Goal: Find specific page/section: Find specific page/section

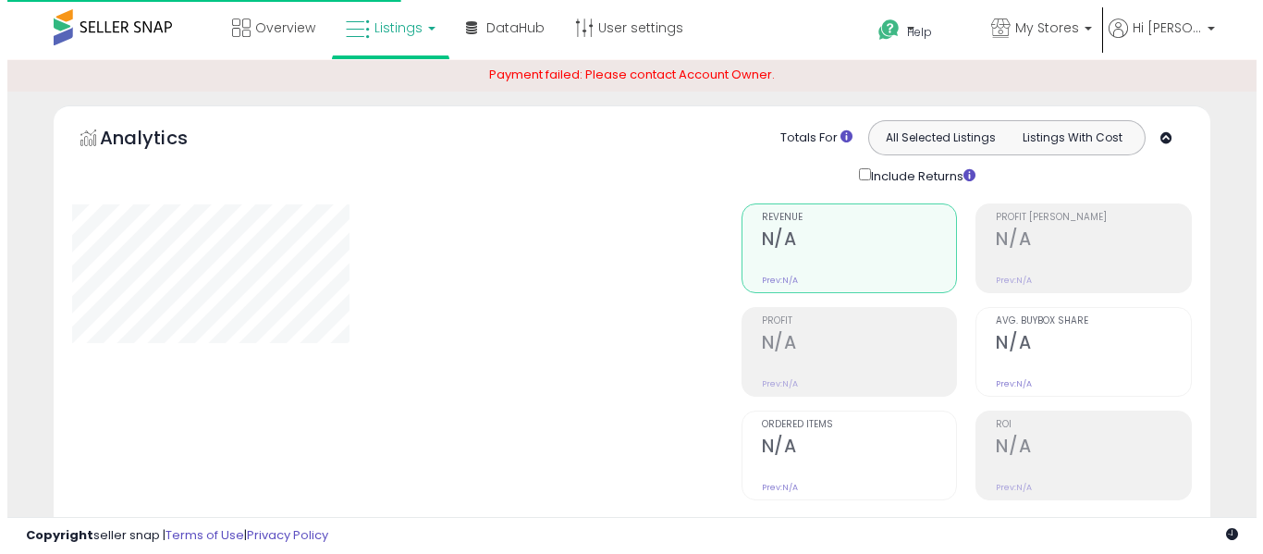
scroll to position [634, 0]
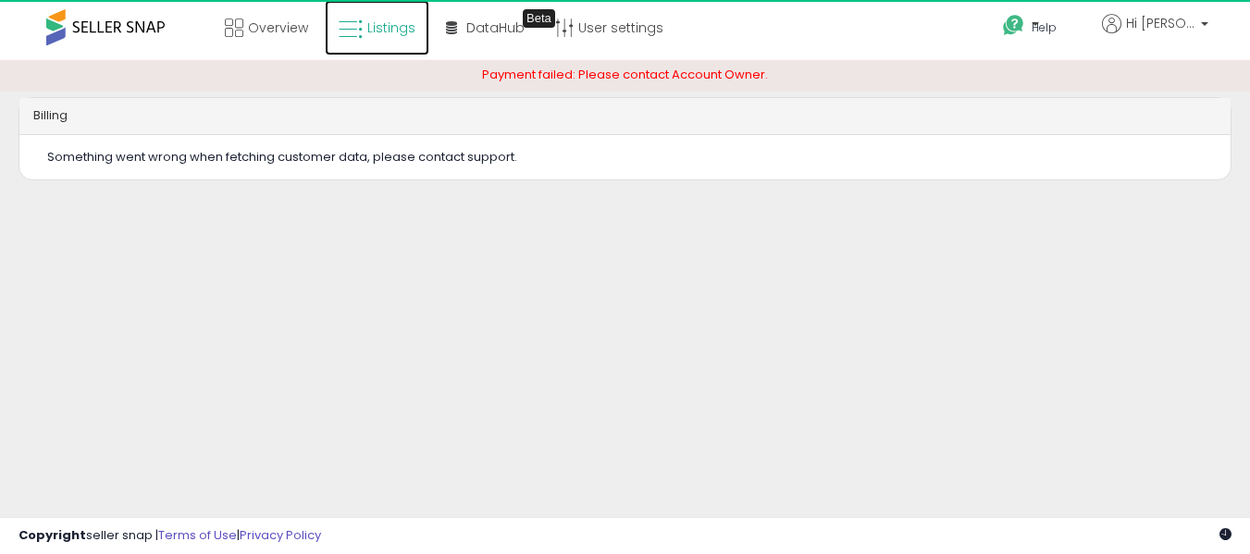
click at [356, 45] on link "Listings" at bounding box center [377, 27] width 105 height 55
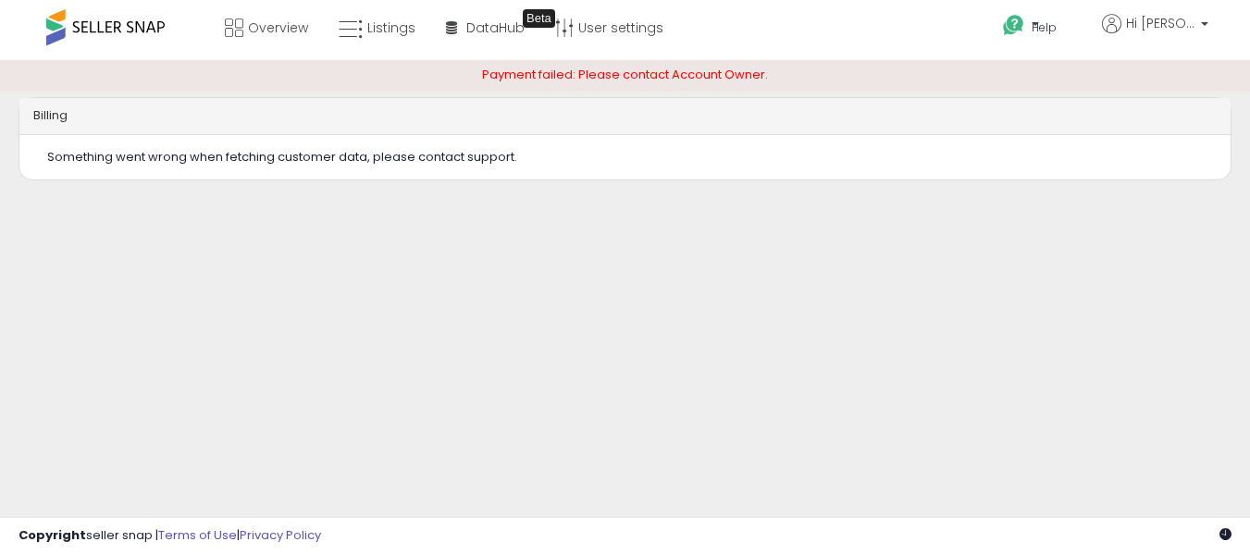
drag, startPoint x: 1096, startPoint y: 336, endPoint x: 1086, endPoint y: 325, distance: 15.1
click at [1090, 328] on div "Billing Something went wrong when fetching customer data, please contact suppor…" at bounding box center [624, 463] width 1231 height 768
click at [648, 247] on div "Billing Something went wrong when fetching customer data, please contact suppor…" at bounding box center [624, 463] width 1231 height 768
click at [384, 161] on span "Something went wrong when fetching customer data, please contact support." at bounding box center [282, 157] width 470 height 18
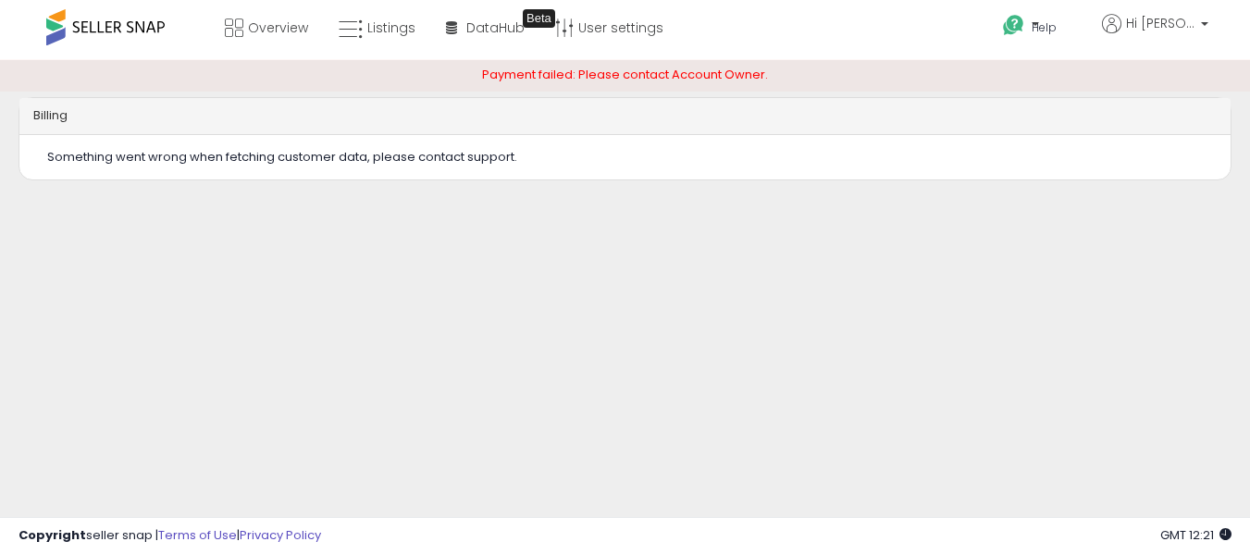
click at [404, 240] on div "Billing Something went wrong when fetching customer data, please contact suppor…" at bounding box center [624, 463] width 1231 height 768
click at [467, 37] on link "DataHub Beta" at bounding box center [485, 27] width 106 height 55
click at [429, 30] on link "Listings" at bounding box center [377, 27] width 105 height 55
click at [396, 262] on div "Billing Something went wrong when fetching customer data, please contact suppor…" at bounding box center [624, 463] width 1231 height 768
click at [413, 8] on link "Listings" at bounding box center [377, 27] width 105 height 55
